Goal: Register for event/course

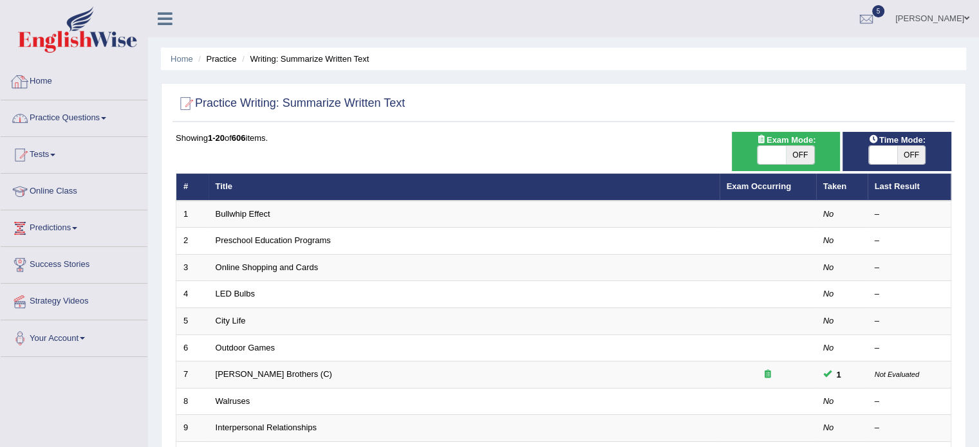
click at [95, 110] on link "Practice Questions" at bounding box center [74, 116] width 147 height 32
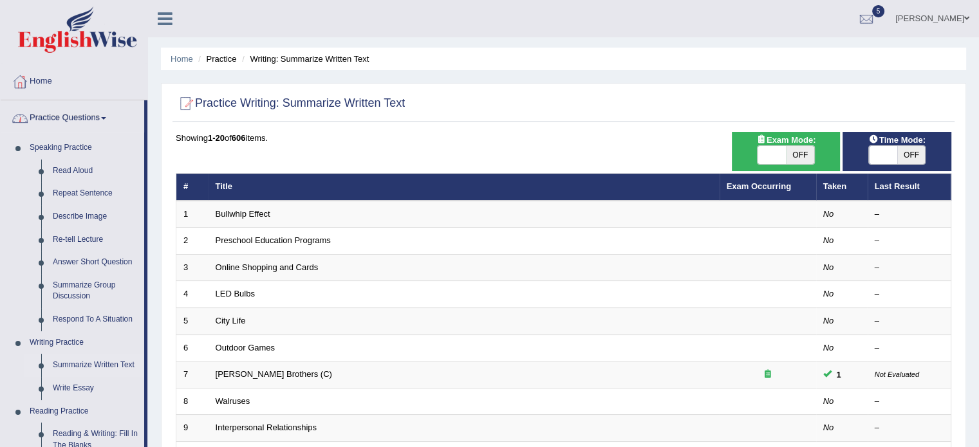
click at [104, 121] on link "Practice Questions" at bounding box center [72, 116] width 143 height 32
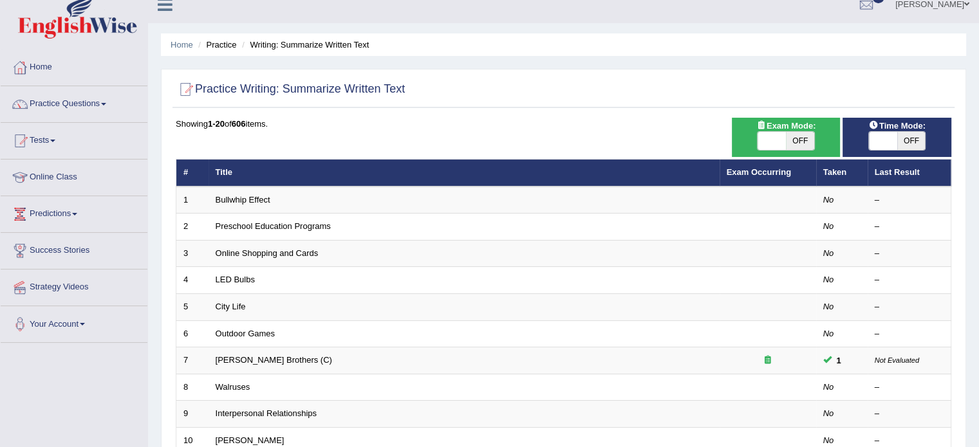
scroll to position [21, 0]
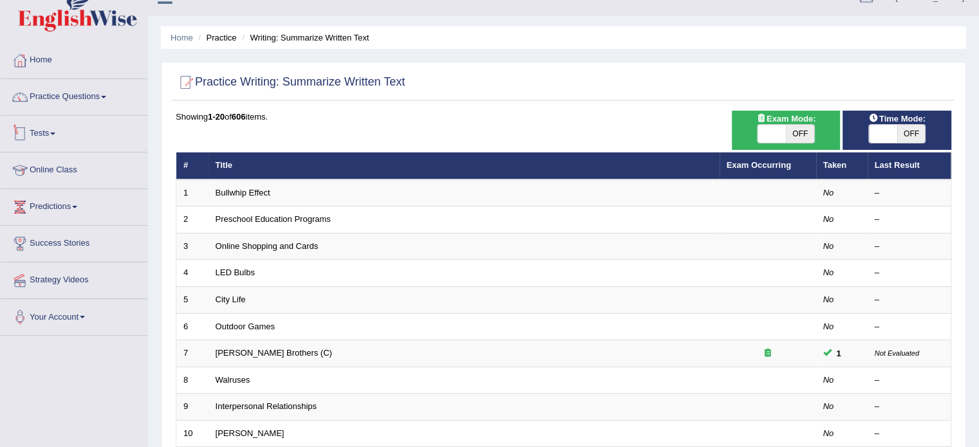
click at [60, 131] on link "Tests" at bounding box center [74, 132] width 147 height 32
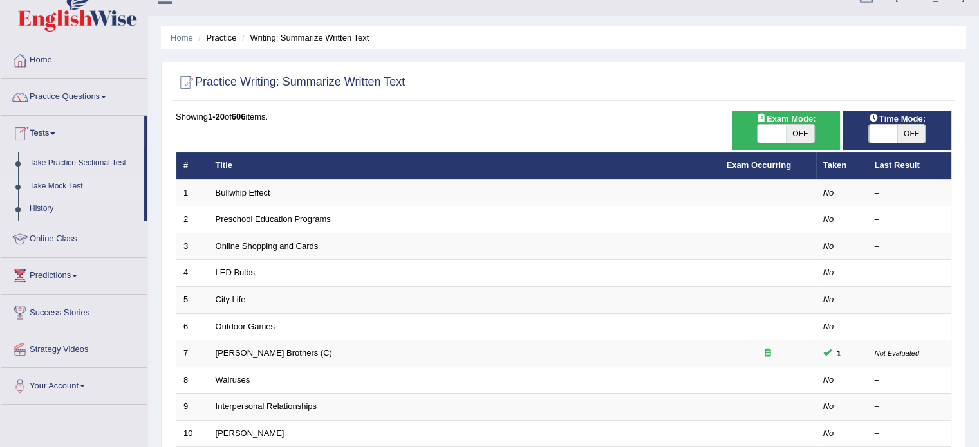
click at [72, 187] on link "Take Mock Test" at bounding box center [84, 186] width 120 height 23
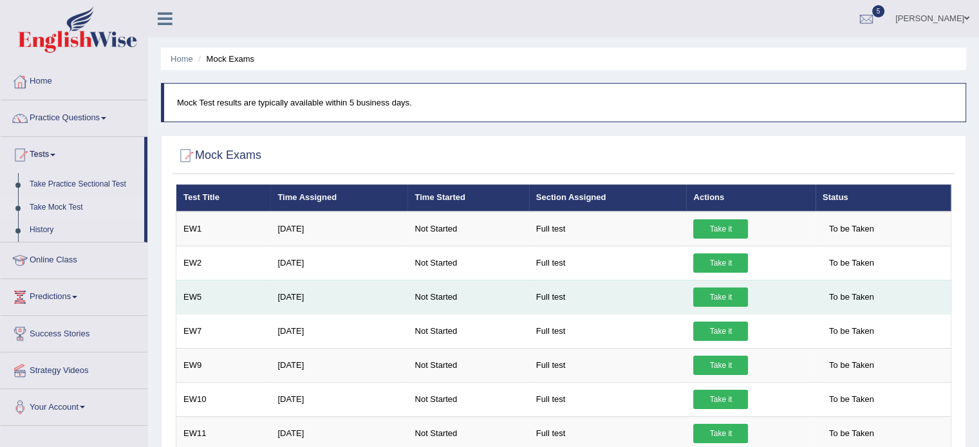
click at [712, 297] on link "Take it" at bounding box center [720, 297] width 55 height 19
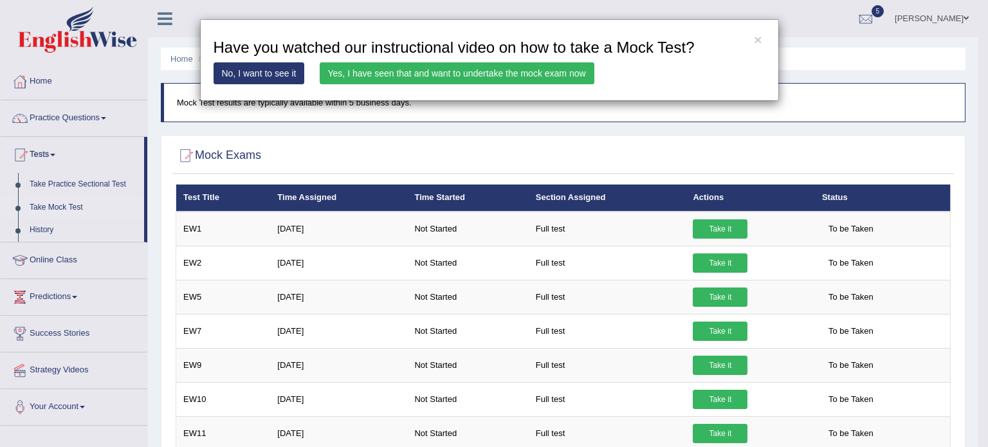
click at [752, 39] on h3 "Have you watched our instructional video on how to take a Mock Test?" at bounding box center [490, 47] width 552 height 17
click at [757, 39] on button "×" at bounding box center [758, 40] width 8 height 14
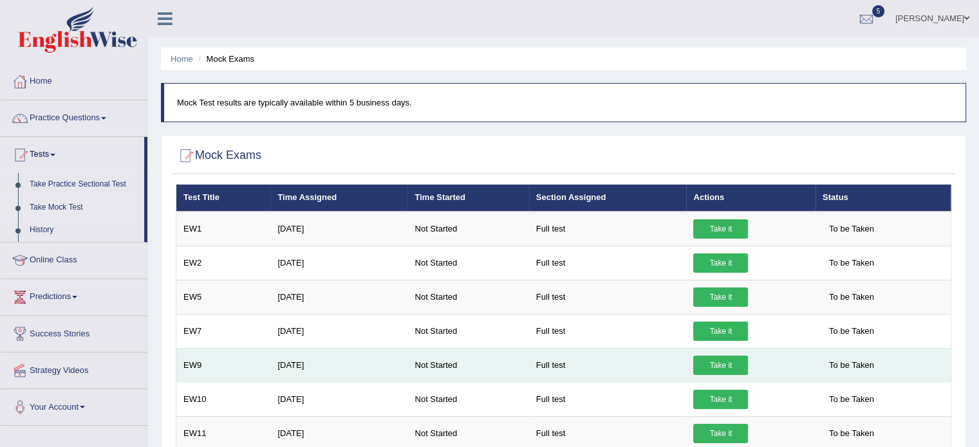
click at [728, 367] on link "Take it" at bounding box center [720, 365] width 55 height 19
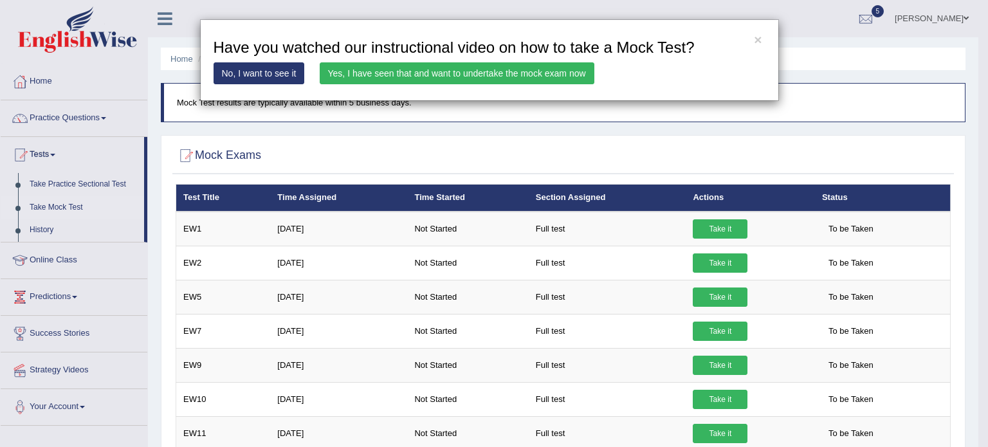
click at [499, 66] on link "Yes, I have seen that and want to undertake the mock exam now" at bounding box center [457, 73] width 275 height 22
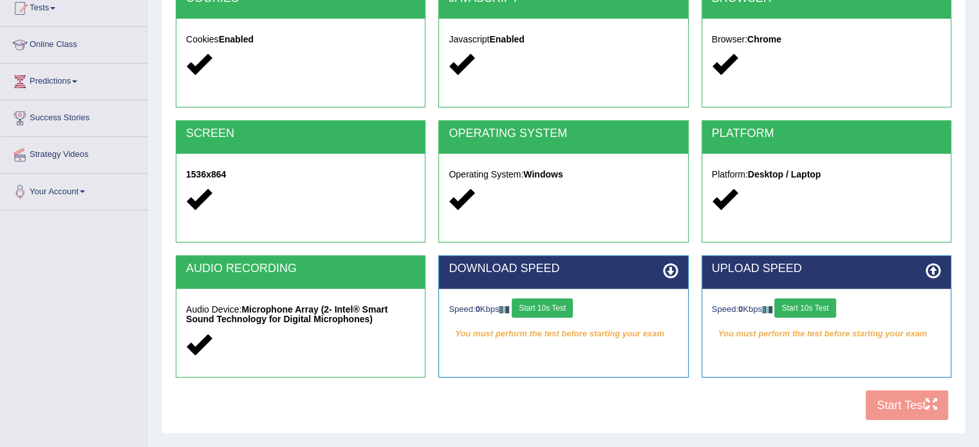
scroll to position [150, 0]
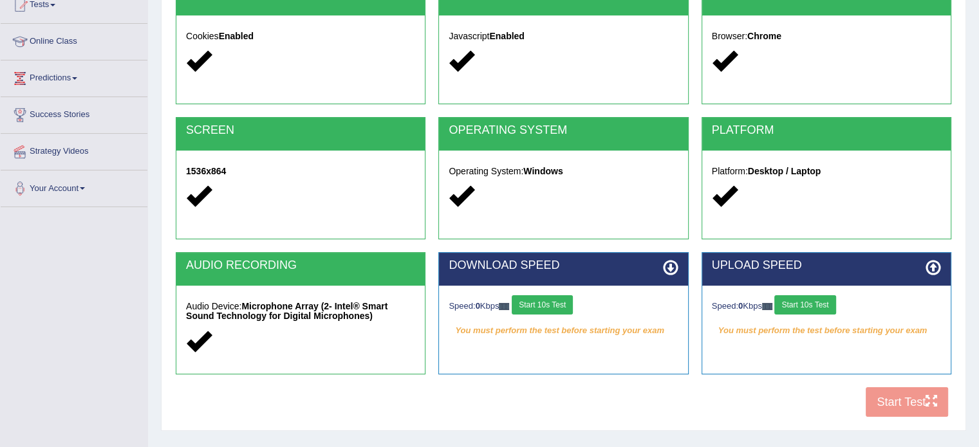
click at [561, 301] on button "Start 10s Test" at bounding box center [542, 304] width 61 height 19
click at [829, 306] on button "Start 10s Test" at bounding box center [804, 304] width 61 height 19
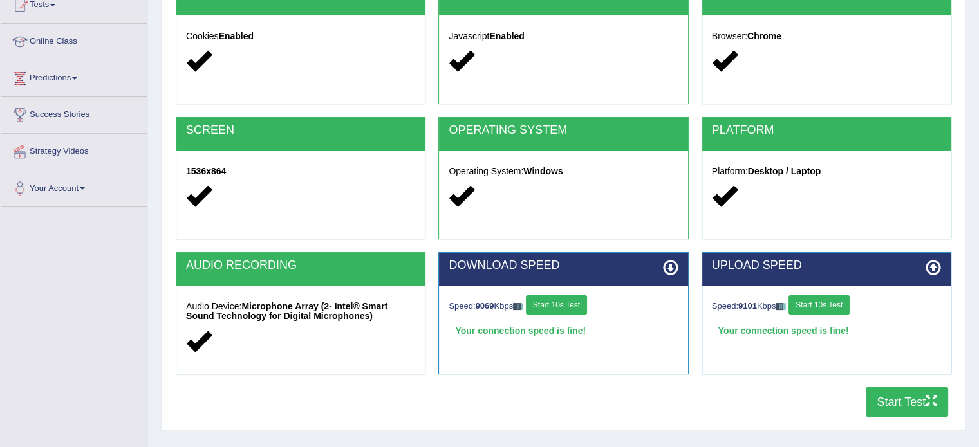
click at [893, 399] on button "Start Test" at bounding box center [906, 402] width 82 height 30
